Goal: Task Accomplishment & Management: Manage account settings

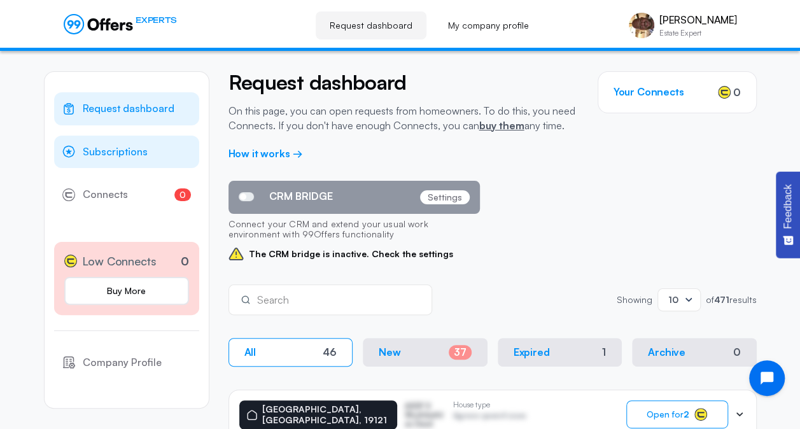
drag, startPoint x: 117, startPoint y: 151, endPoint x: 129, endPoint y: 155, distance: 12.1
click at [117, 151] on span "Subscriptions" at bounding box center [115, 152] width 65 height 17
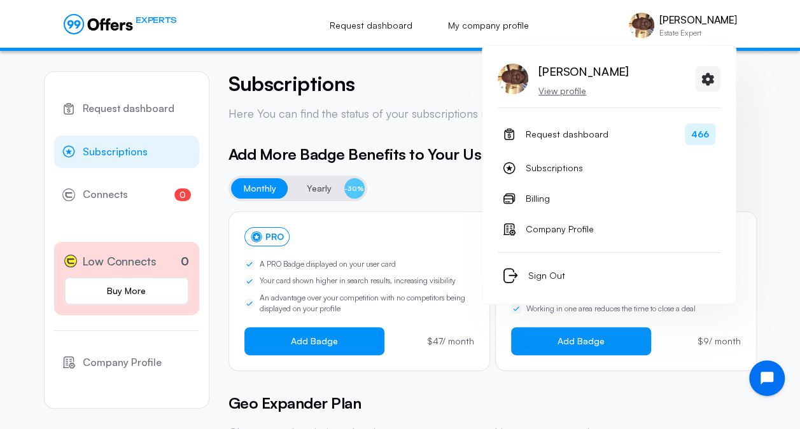
click at [562, 88] on p "View profile" at bounding box center [583, 91] width 90 height 13
click at [556, 94] on p "View profile" at bounding box center [583, 91] width 90 height 13
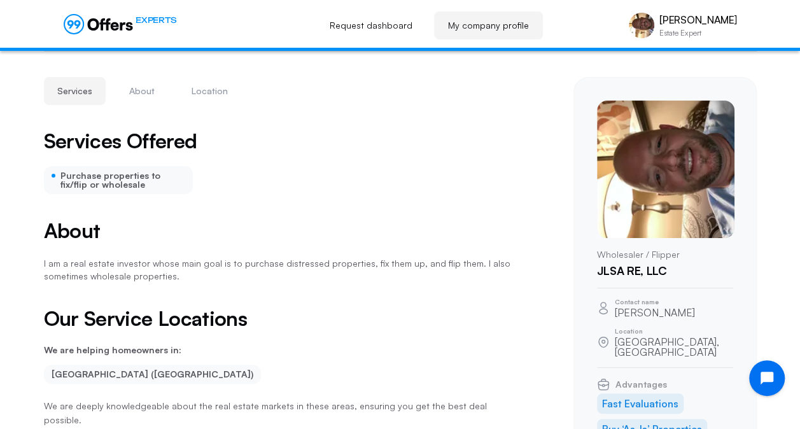
click at [686, 164] on img at bounding box center [665, 169] width 137 height 137
click at [142, 97] on button "About" at bounding box center [142, 91] width 52 height 28
click at [670, 186] on img at bounding box center [665, 169] width 137 height 137
click at [208, 92] on button "Location" at bounding box center [209, 91] width 63 height 28
click at [685, 146] on img at bounding box center [665, 169] width 137 height 137
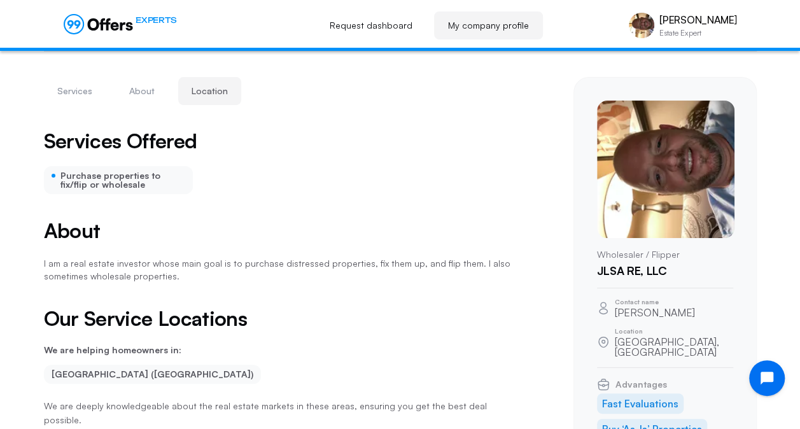
click at [641, 246] on div "Wholesaler / Flipper JLSA RE, LLC" at bounding box center [665, 194] width 136 height 187
click at [641, 261] on div "Wholesaler / Flipper JLSA RE, LLC" at bounding box center [665, 262] width 136 height 29
drag, startPoint x: 168, startPoint y: 182, endPoint x: 195, endPoint y: 186, distance: 27.7
click at [168, 182] on div "Purchase properties to fix/flip or wholesale" at bounding box center [119, 180] width 150 height 28
click at [681, 147] on img at bounding box center [665, 169] width 137 height 137
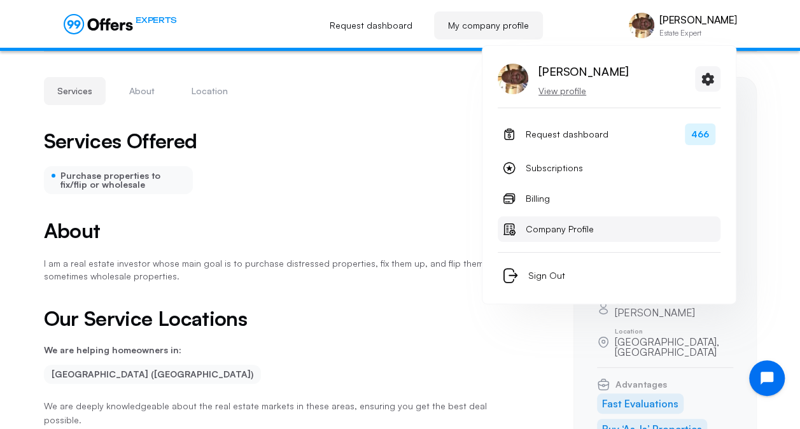
click at [552, 230] on span "Company Profile" at bounding box center [560, 228] width 68 height 15
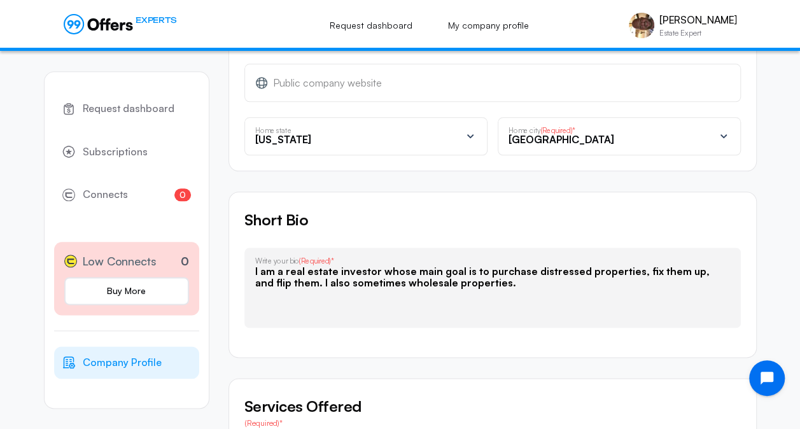
scroll to position [891, 0]
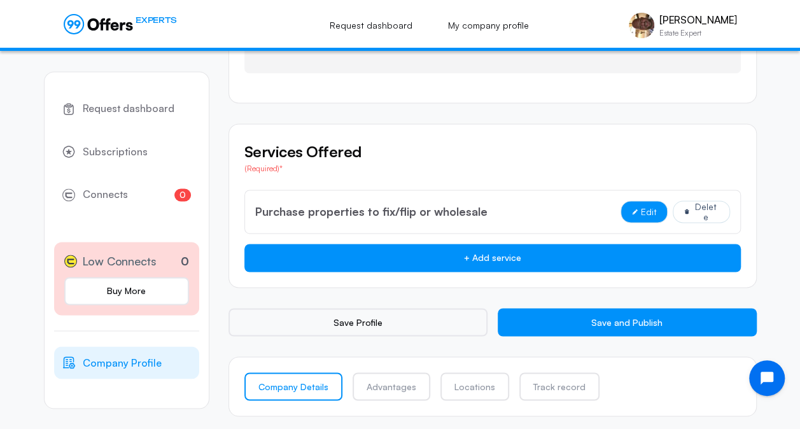
click at [644, 203] on button "Edit" at bounding box center [643, 211] width 47 height 22
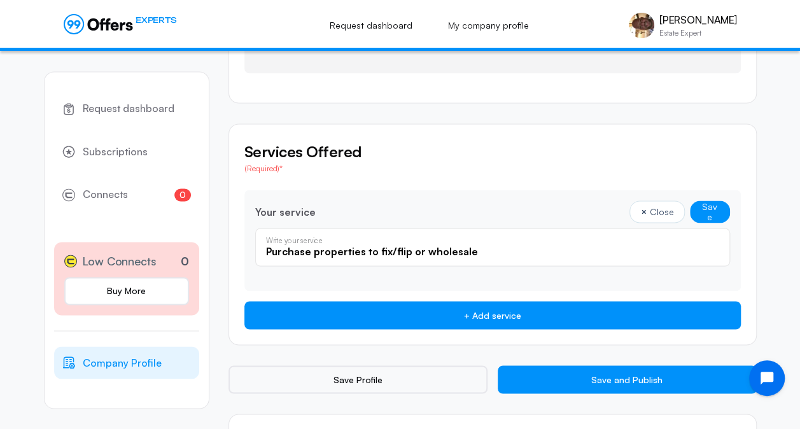
click at [560, 245] on input "Purchase properties to fix/flip or wholesale" at bounding box center [492, 251] width 453 height 14
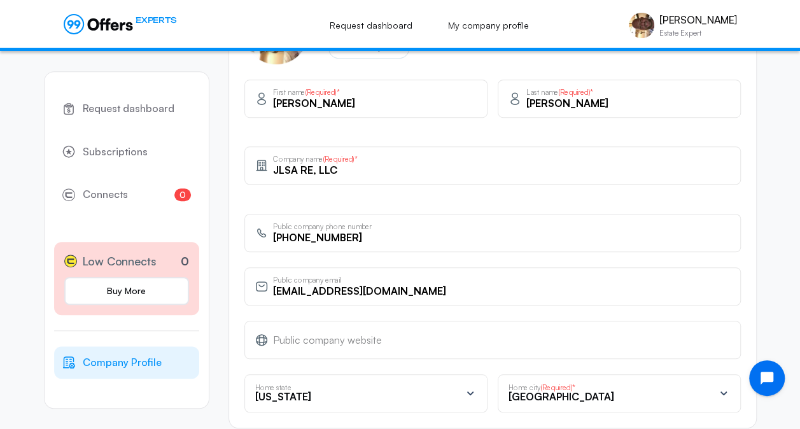
scroll to position [252, 0]
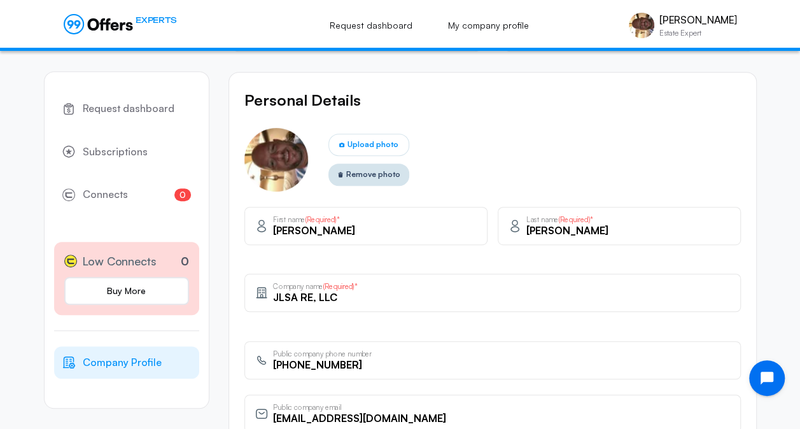
click at [362, 174] on span "Remove photo" at bounding box center [373, 174] width 54 height 12
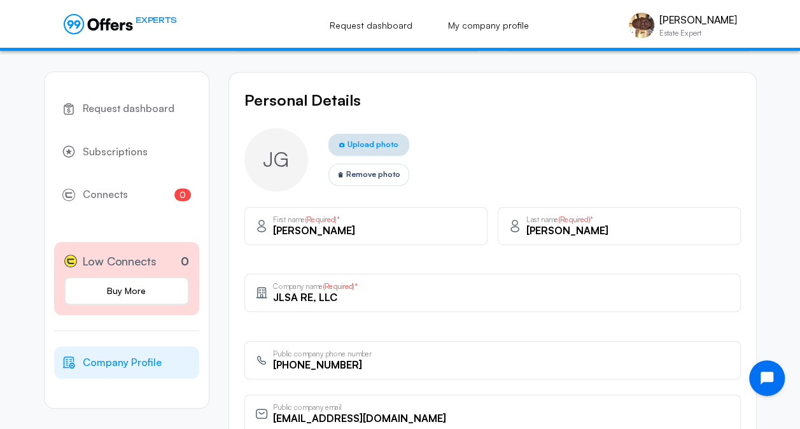
click at [361, 141] on span "Upload photo" at bounding box center [372, 144] width 51 height 12
click at [0, 0] on input "Upload photo" at bounding box center [0, 0] width 0 height 0
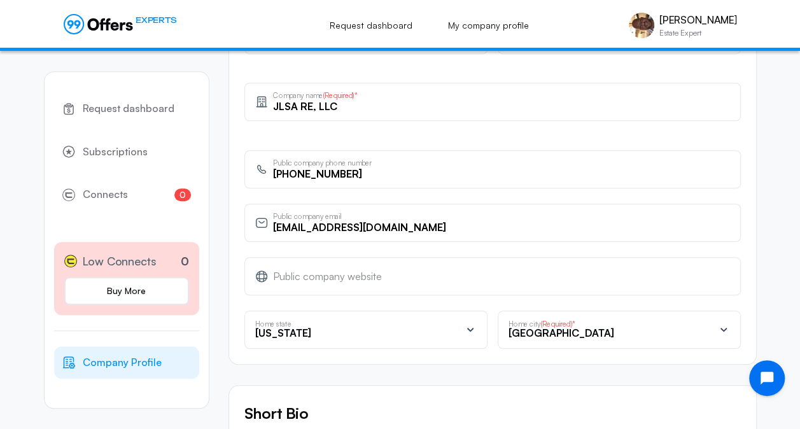
scroll to position [634, 0]
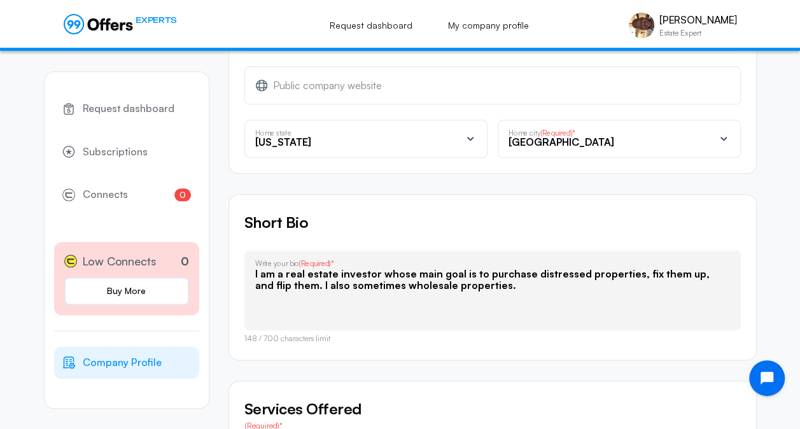
drag, startPoint x: 479, startPoint y: 286, endPoint x: 261, endPoint y: 270, distance: 218.8
click at [261, 270] on textarea "I am a real estate investor whose main goal is to purchase distressed propertie…" at bounding box center [492, 293] width 475 height 51
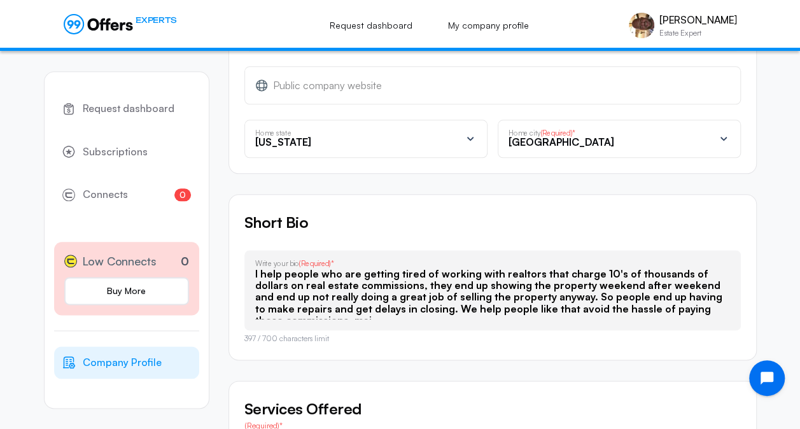
scroll to position [8, 0]
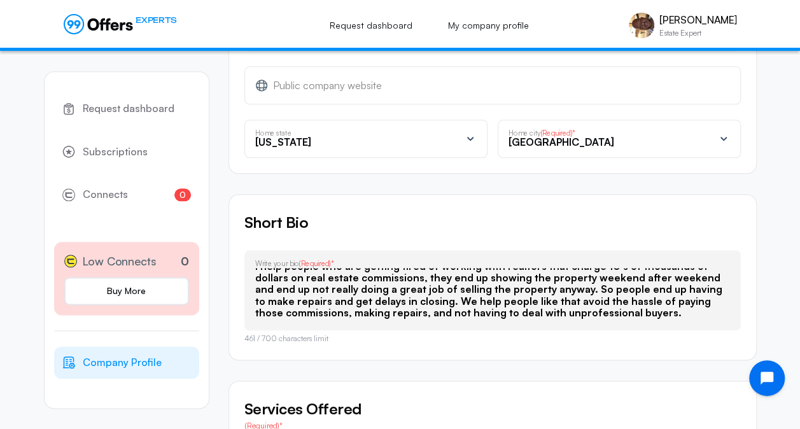
click at [565, 283] on textarea "I help people who are getting tired of working with realtors that charge 10's o…" at bounding box center [492, 293] width 475 height 51
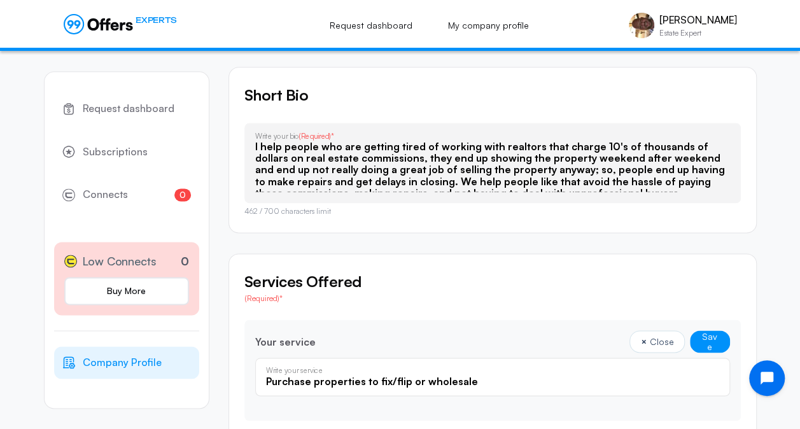
scroll to position [825, 0]
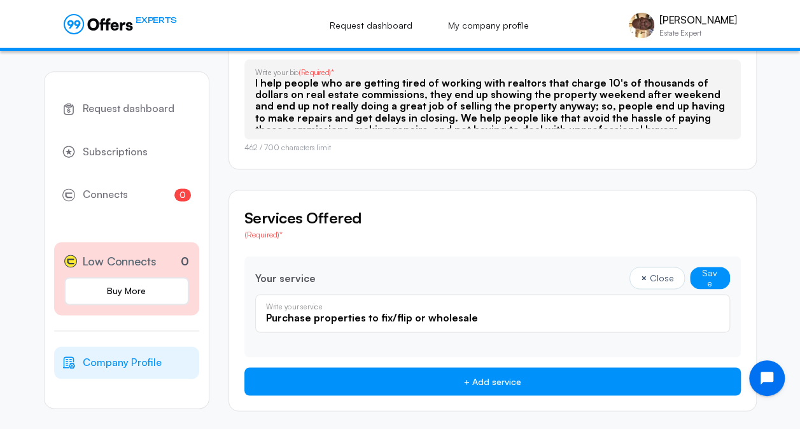
type textarea "I help people who are getting tired of working with realtors that charge 10's o…"
click at [491, 314] on input "Purchase properties to fix/flip or wholesale" at bounding box center [492, 317] width 453 height 14
drag, startPoint x: 487, startPoint y: 316, endPoint x: 268, endPoint y: 313, distance: 218.9
click at [260, 310] on div "Purchase properties to fix/flip or wholesale Write your service" at bounding box center [492, 313] width 475 height 38
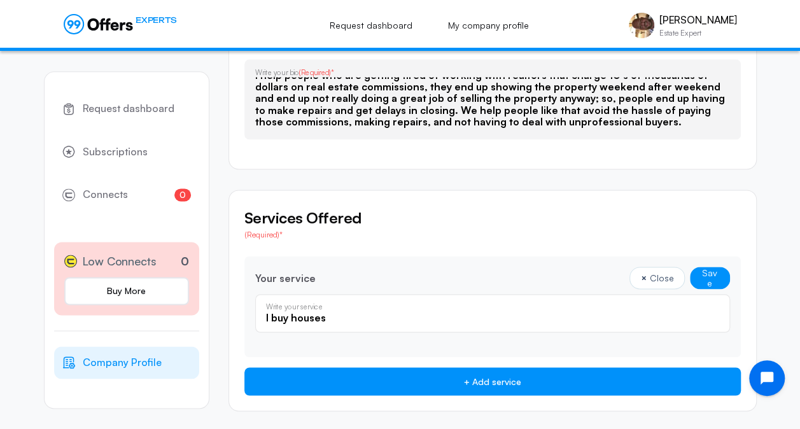
click at [333, 317] on input "I buy houses" at bounding box center [492, 317] width 453 height 14
type input "I"
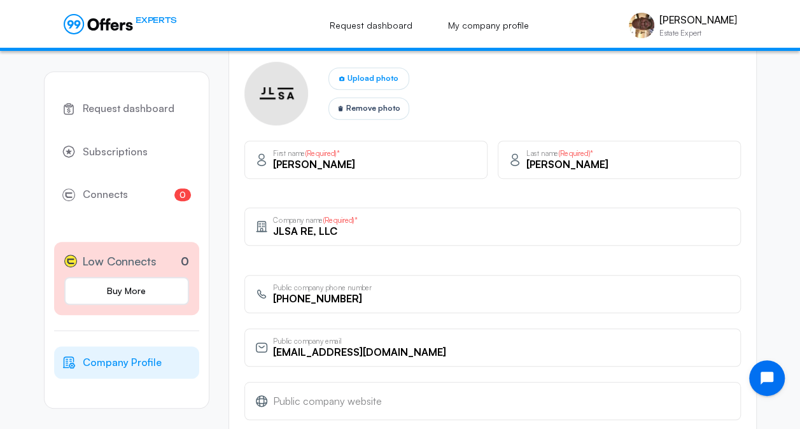
scroll to position [445, 0]
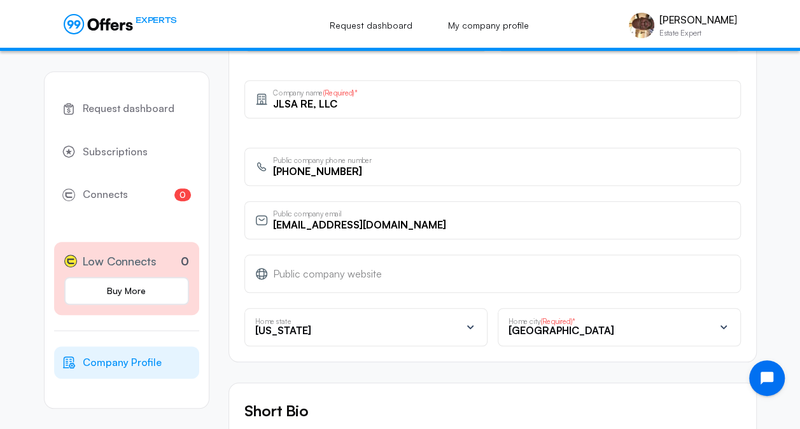
type input "I buy homes in any condition."
click at [312, 277] on input "text" at bounding box center [501, 274] width 457 height 14
type input "[DOMAIN_NAME]"
click at [776, 258] on div "Request dashboard Subscriptions 0 Connects 0 Low Connects 0 Buy More Company Pr…" at bounding box center [400, 272] width 800 height 1333
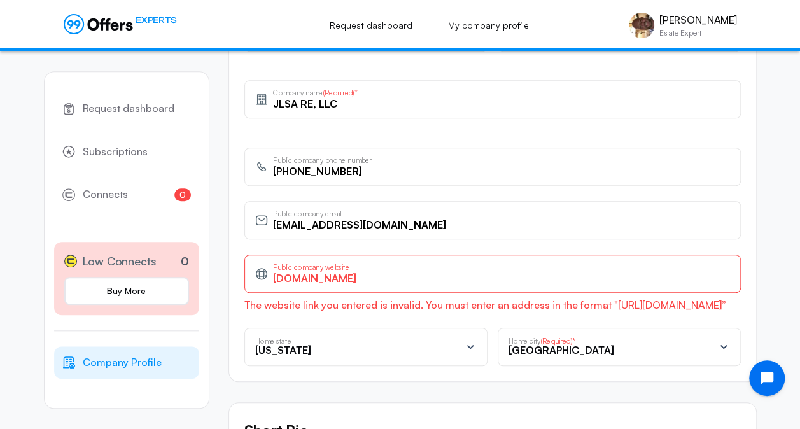
click at [450, 271] on input "[DOMAIN_NAME]" at bounding box center [501, 278] width 457 height 14
drag, startPoint x: 456, startPoint y: 275, endPoint x: 197, endPoint y: 274, distance: 258.3
click at [197, 274] on div "Request dashboard Subscriptions 0 Connects 0 Low Connects 0 Buy More Company Pr…" at bounding box center [400, 282] width 713 height 1353
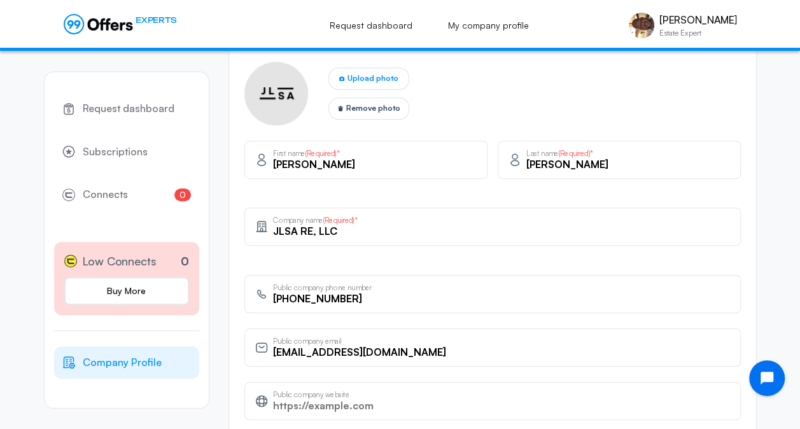
scroll to position [382, 0]
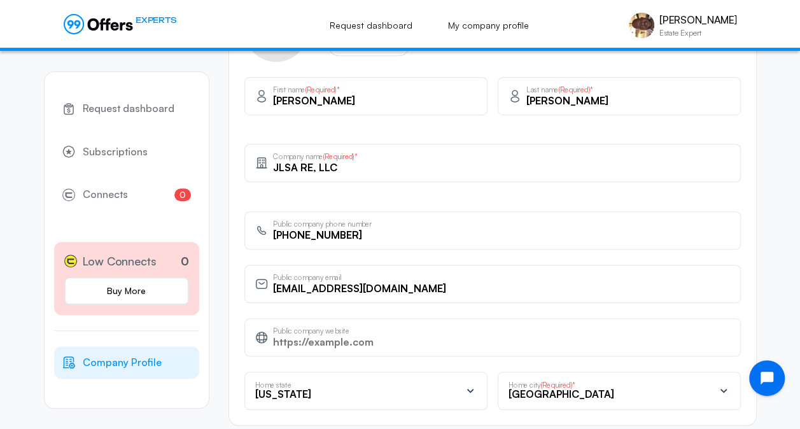
click at [363, 233] on input "[PHONE_NUMBER]" at bounding box center [501, 235] width 457 height 14
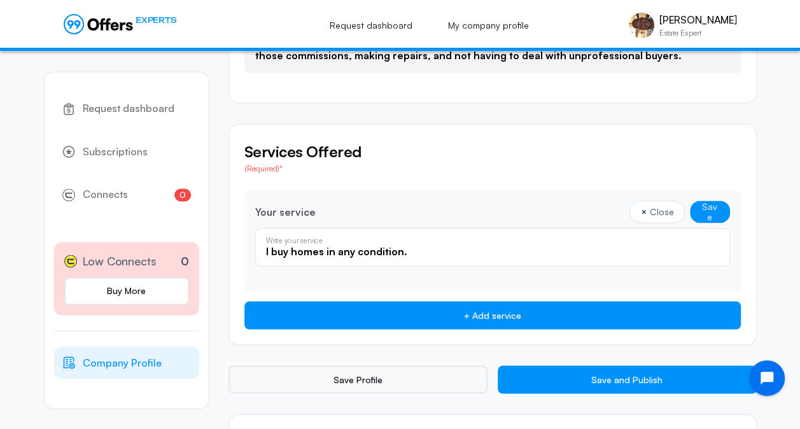
scroll to position [952, 0]
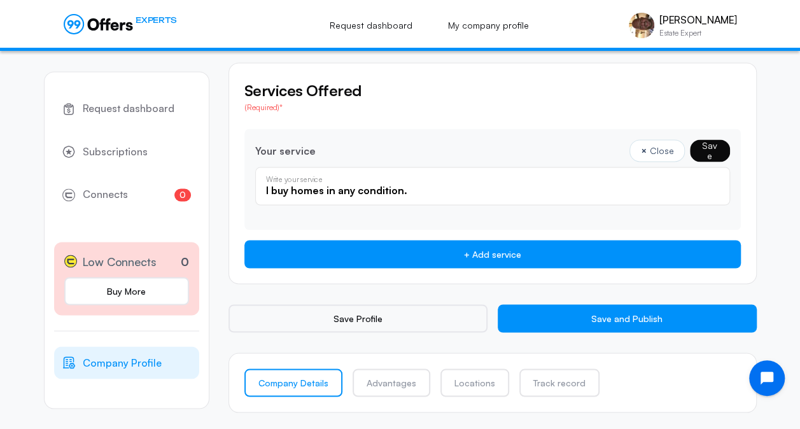
click at [700, 150] on button "Save" at bounding box center [710, 150] width 40 height 22
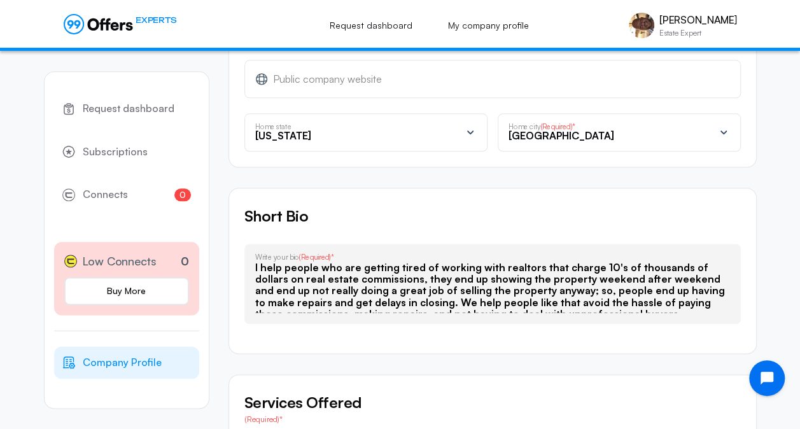
scroll to position [895, 0]
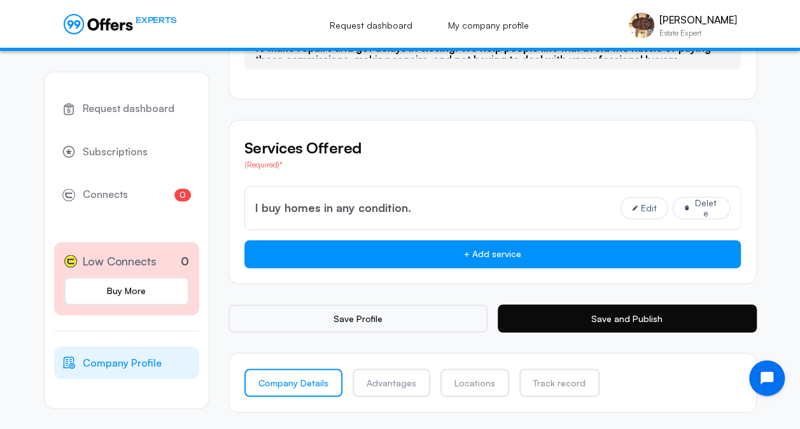
click at [617, 312] on button "Save and Publish" at bounding box center [627, 318] width 259 height 28
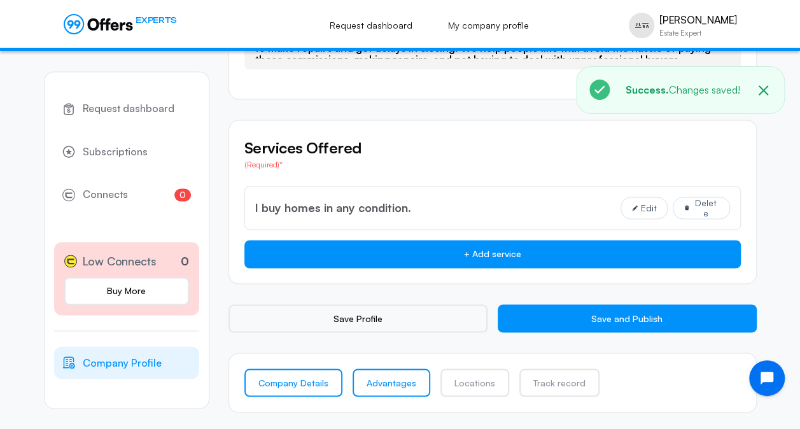
click at [391, 381] on link "Advantages" at bounding box center [391, 382] width 78 height 28
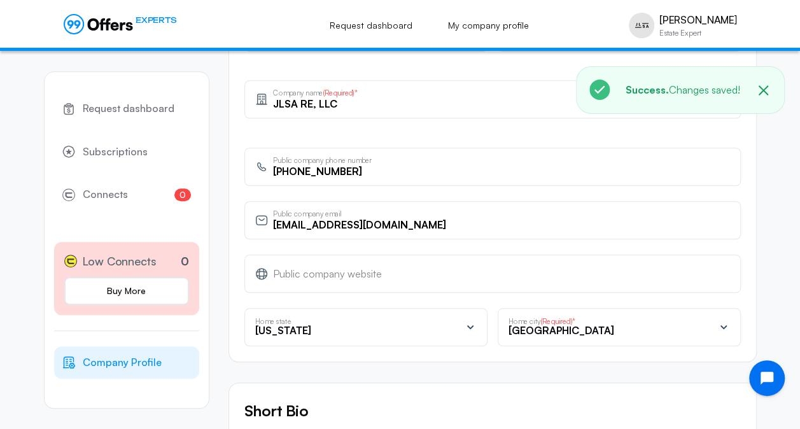
scroll to position [763, 0]
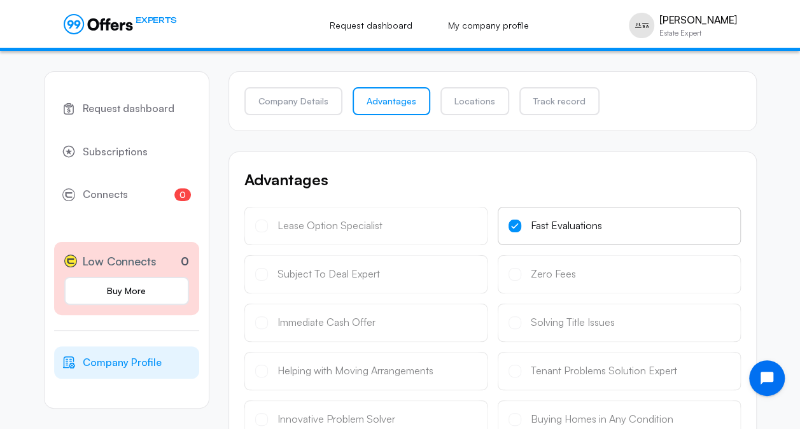
click at [268, 271] on div "Subject To Deal Expert" at bounding box center [365, 274] width 243 height 38
click at [280, 225] on div "Lease Option Specialist" at bounding box center [365, 226] width 243 height 38
click at [269, 270] on div "Subject To Deal Expert" at bounding box center [365, 274] width 243 height 38
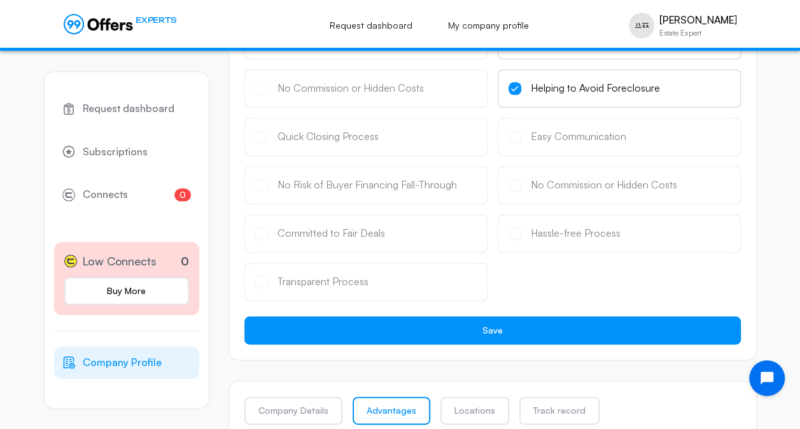
scroll to position [602, 0]
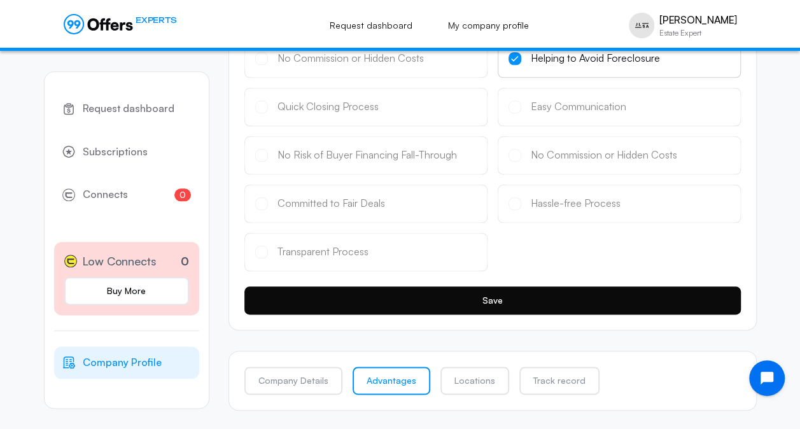
click at [487, 298] on button "Save" at bounding box center [492, 300] width 496 height 28
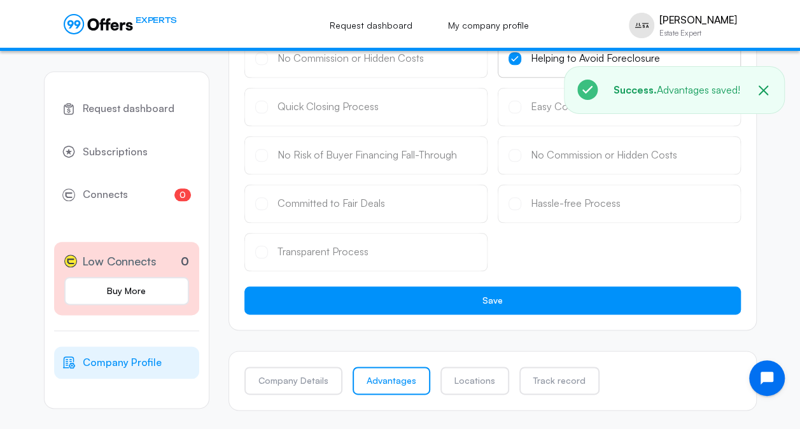
drag, startPoint x: 579, startPoint y: 384, endPoint x: 550, endPoint y: 384, distance: 29.3
click at [579, 384] on link "Track record" at bounding box center [559, 380] width 80 height 28
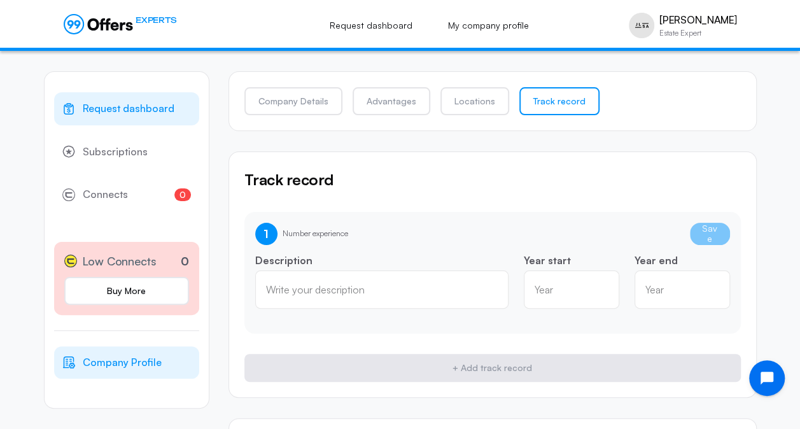
click at [132, 109] on span "Request dashboard" at bounding box center [129, 109] width 92 height 17
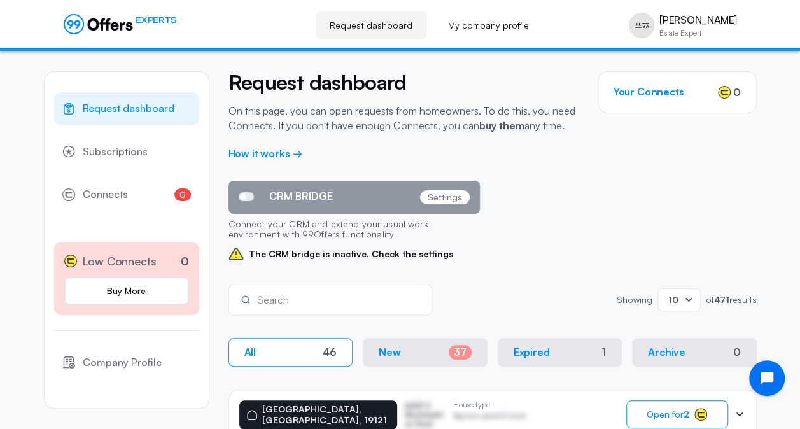
click at [648, 89] on h3 "Your Connects" at bounding box center [648, 92] width 71 height 12
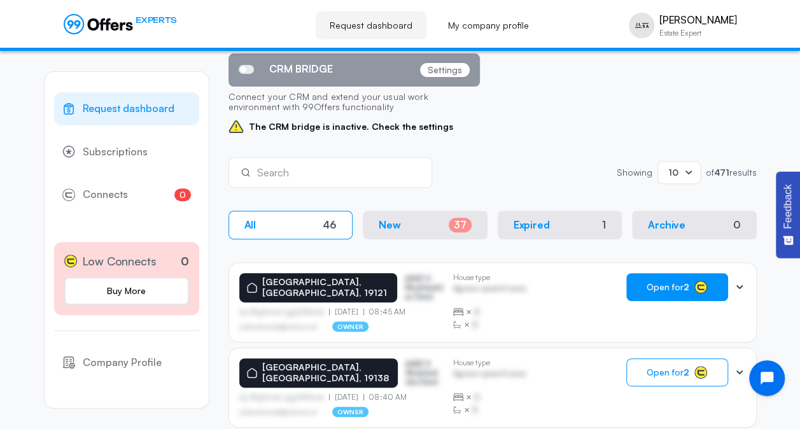
click at [665, 285] on span "Open for 2" at bounding box center [667, 287] width 43 height 10
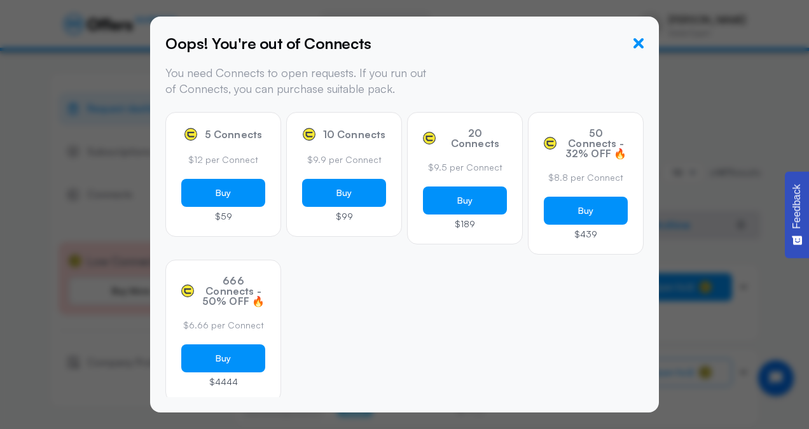
click at [637, 43] on icon "button" at bounding box center [639, 43] width 10 height 10
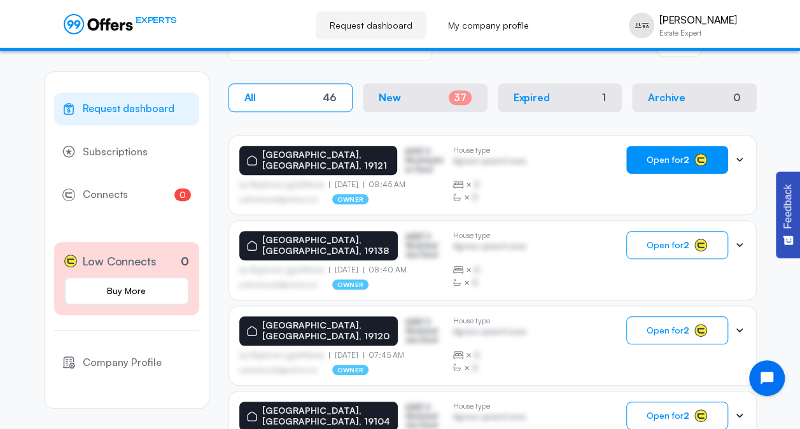
scroll to position [0, 0]
